Goal: Task Accomplishment & Management: Use online tool/utility

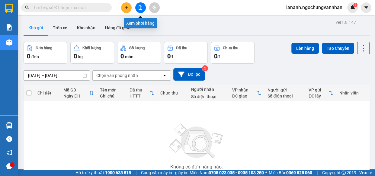
click at [137, 7] on button at bounding box center [140, 7] width 11 height 11
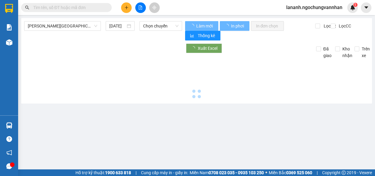
click at [56, 32] on div "Hải Dương - [GEOGRAPHIC_DATA] [DATE] Chọn chuyến" at bounding box center [103, 30] width 158 height 19
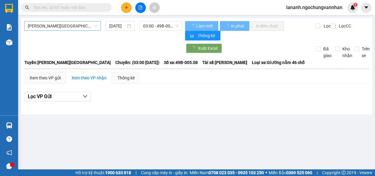
click at [59, 27] on span "[PERSON_NAME][GEOGRAPHIC_DATA]" at bounding box center [62, 25] width 69 height 9
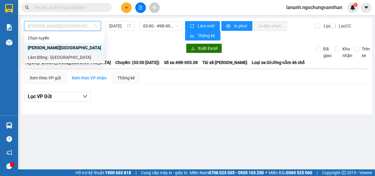
click at [54, 53] on div "Lâm Đồng - [GEOGRAPHIC_DATA]" at bounding box center [64, 58] width 81 height 10
type input "[DATE]"
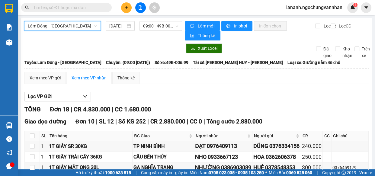
drag, startPoint x: 112, startPoint y: 47, endPoint x: 191, endPoint y: 36, distance: 80.5
click at [113, 46] on div at bounding box center [103, 48] width 158 height 10
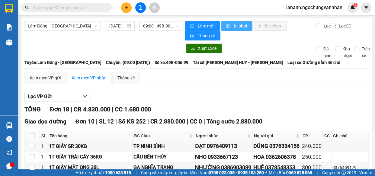
click at [235, 27] on span "In phơi" at bounding box center [241, 26] width 14 height 7
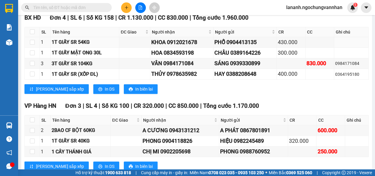
scroll to position [329, 0]
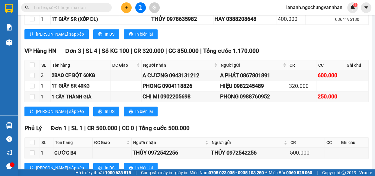
click at [29, 68] on th at bounding box center [32, 65] width 15 height 10
click at [30, 66] on input "checkbox" at bounding box center [32, 64] width 5 height 5
checkbox input "true"
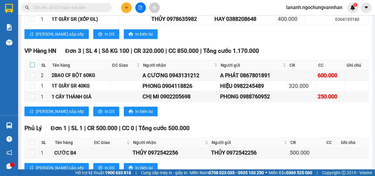
checkbox input "true"
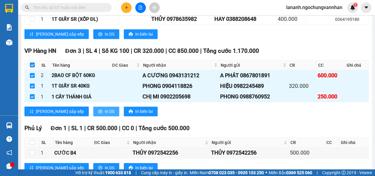
click at [93, 113] on button "In DS" at bounding box center [106, 112] width 26 height 10
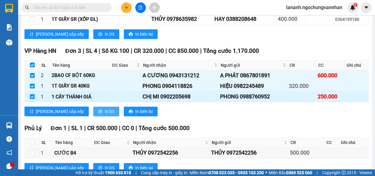
scroll to position [0, 0]
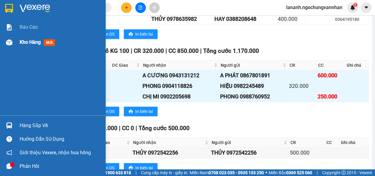
click at [16, 45] on div "Kho hàng mới" at bounding box center [53, 42] width 106 height 15
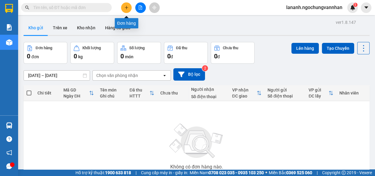
click at [127, 9] on icon "plus" at bounding box center [126, 7] width 4 height 4
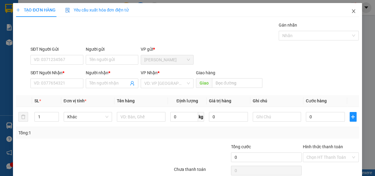
click at [352, 12] on span "Close" at bounding box center [353, 11] width 17 height 17
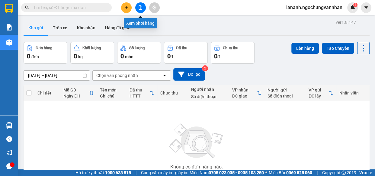
click at [143, 9] on button at bounding box center [140, 7] width 11 height 11
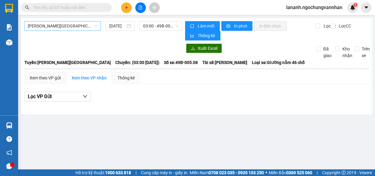
click at [95, 27] on span "[PERSON_NAME][GEOGRAPHIC_DATA]" at bounding box center [62, 25] width 69 height 9
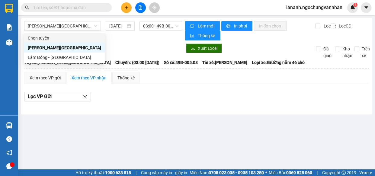
click at [105, 40] on div "[GEOGRAPHIC_DATA] - [GEOGRAPHIC_DATA] [DATE] 03:00 - 49B-005.08 Làm mới In phơi…" at bounding box center [196, 66] width 351 height 96
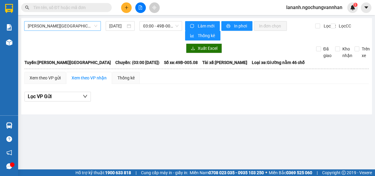
click at [81, 27] on span "[PERSON_NAME][GEOGRAPHIC_DATA]" at bounding box center [62, 25] width 69 height 9
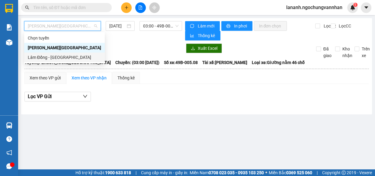
click at [64, 53] on div "Lâm Đồng - [GEOGRAPHIC_DATA]" at bounding box center [64, 58] width 81 height 10
type input "[DATE]"
